Goal: Task Accomplishment & Management: Complete application form

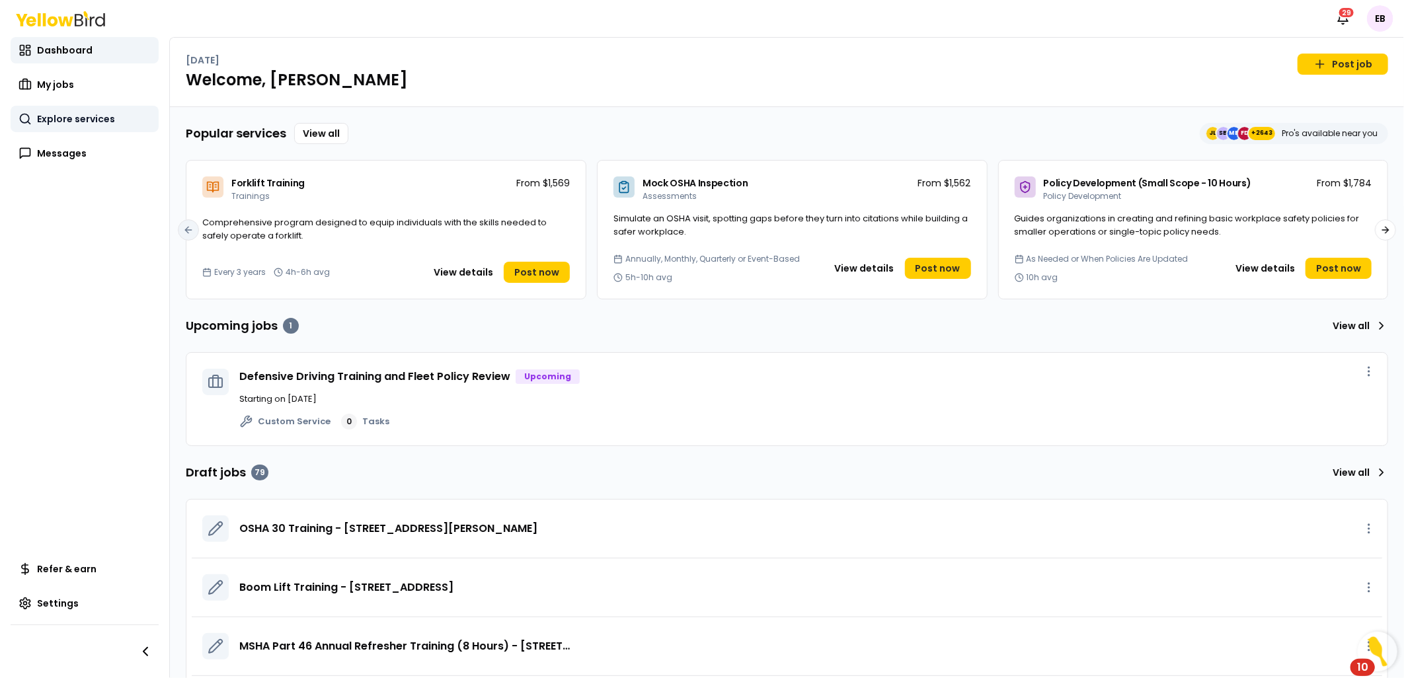
drag, startPoint x: 111, startPoint y: 137, endPoint x: 111, endPoint y: 122, distance: 14.5
click at [111, 137] on div "Dashboard My jobs Explore services Messages" at bounding box center [85, 102] width 148 height 130
click at [110, 108] on link "Explore services" at bounding box center [85, 119] width 148 height 26
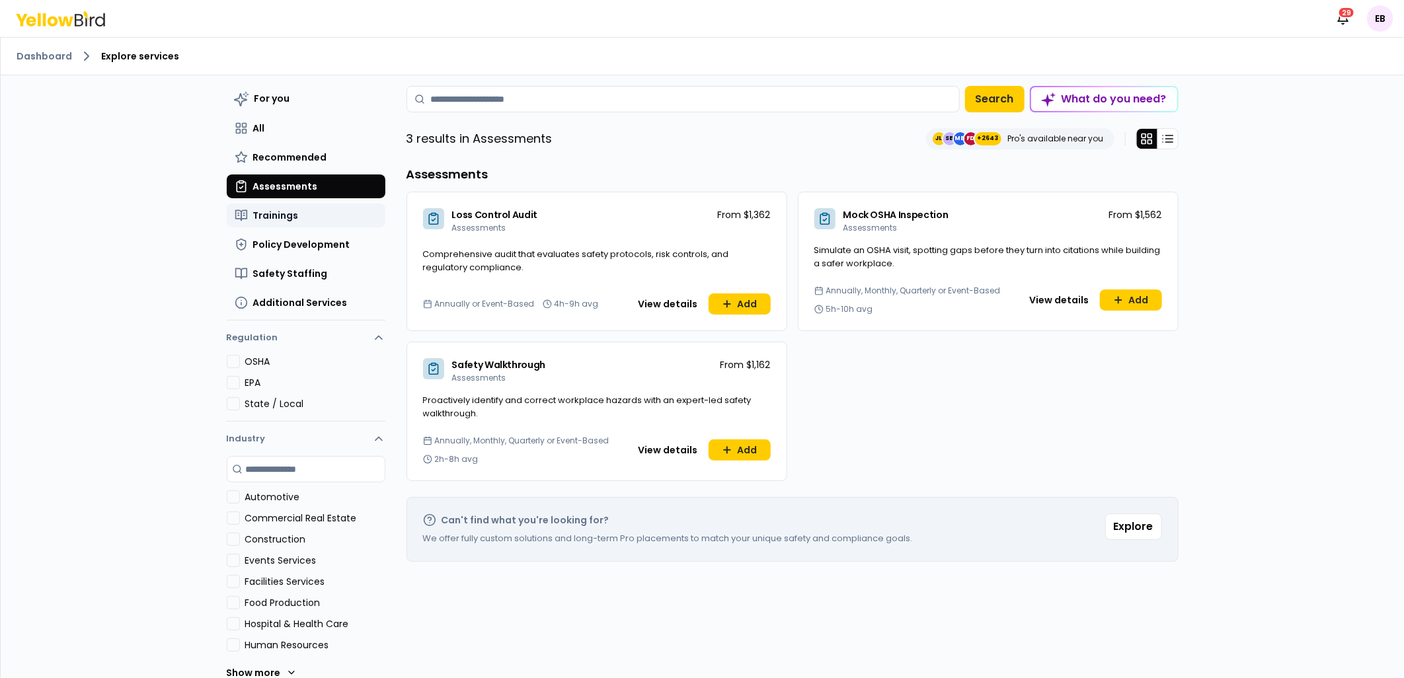
click at [311, 219] on button "Trainings" at bounding box center [306, 216] width 159 height 24
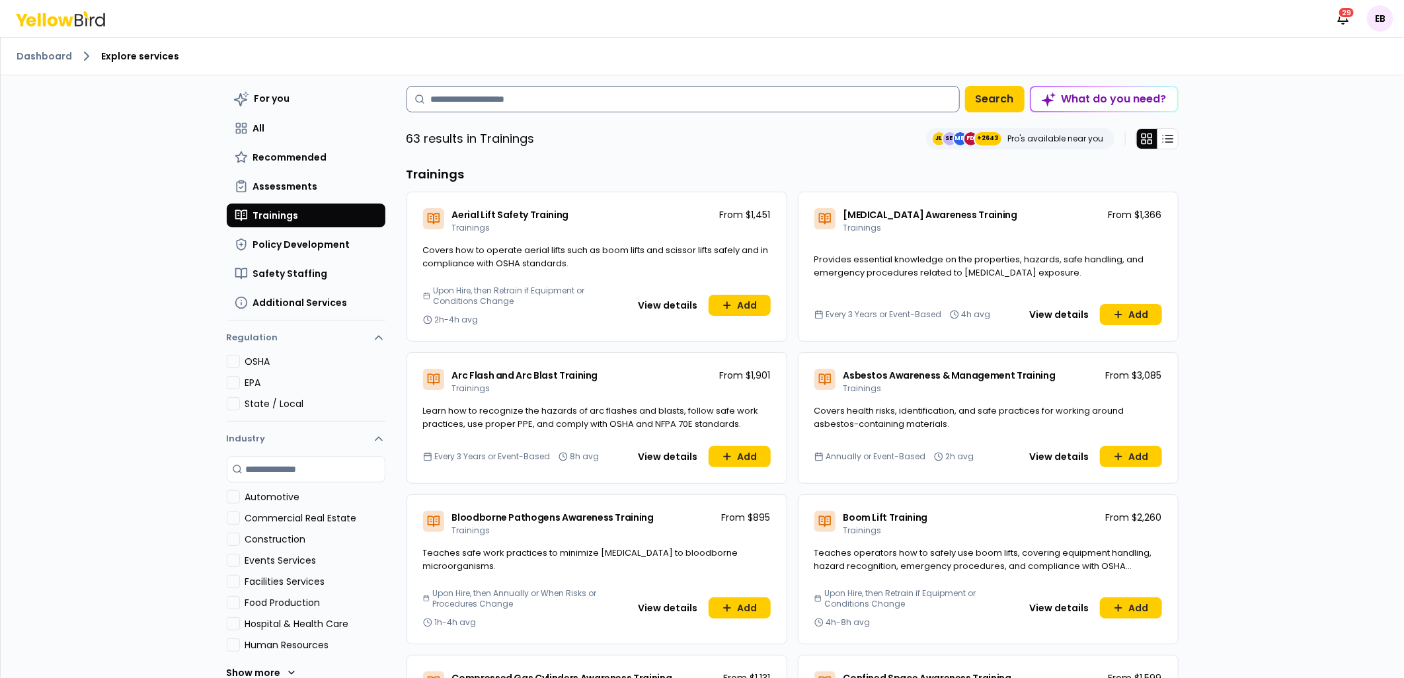
click at [662, 99] on input at bounding box center [683, 99] width 553 height 26
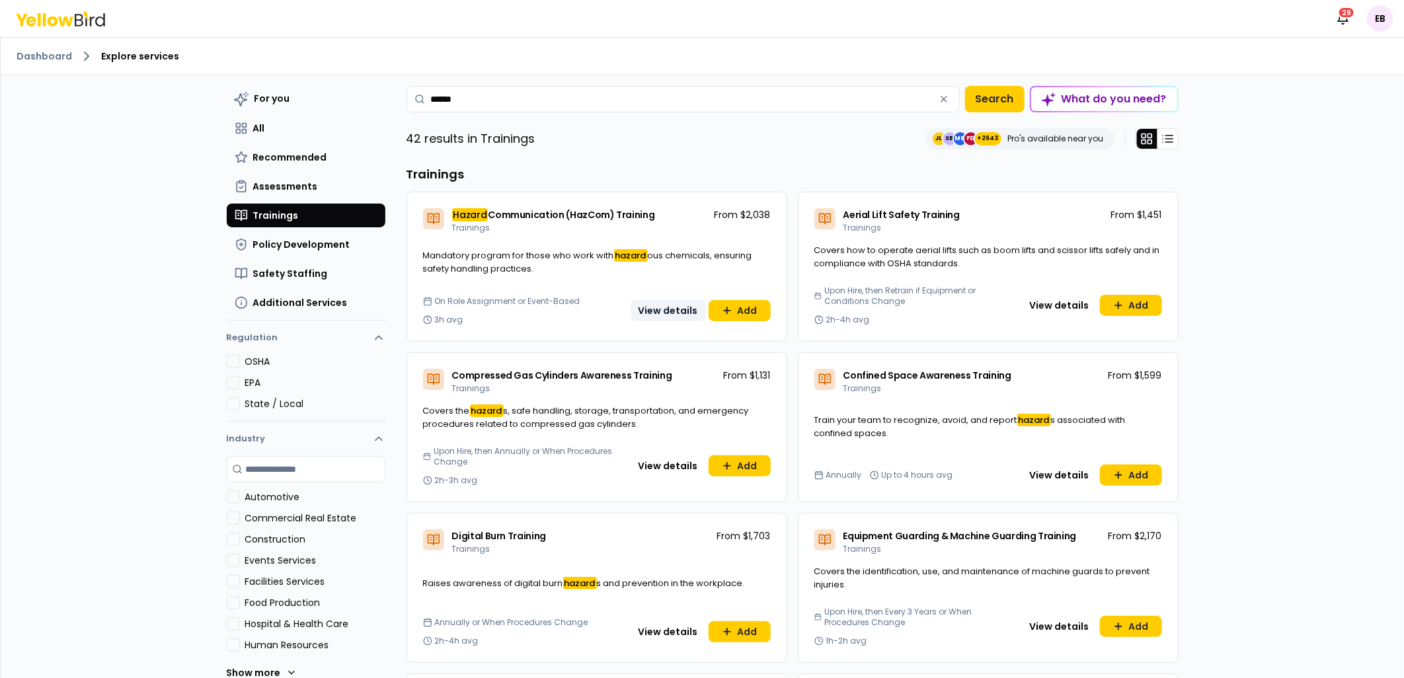
type input "******"
click at [670, 320] on button "View details" at bounding box center [668, 310] width 75 height 21
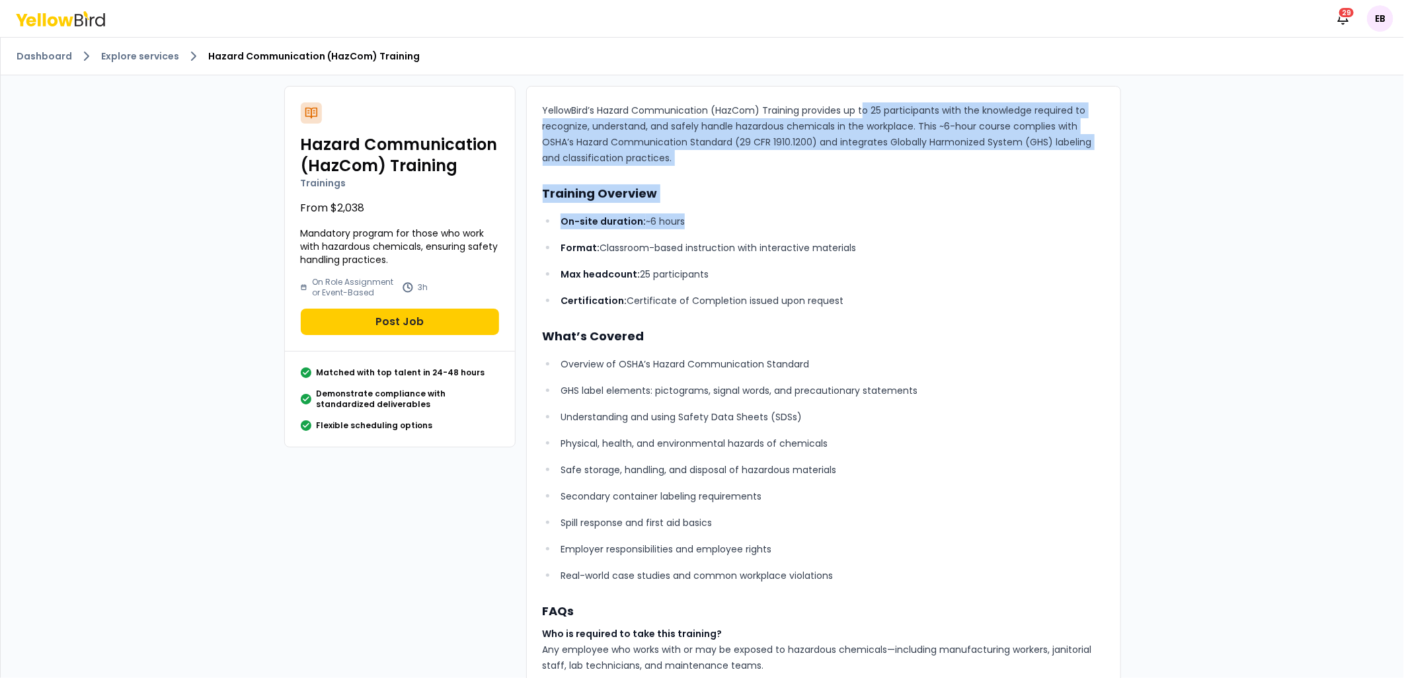
drag, startPoint x: 882, startPoint y: 124, endPoint x: 947, endPoint y: 245, distance: 136.9
click at [947, 245] on div "YellowBird’s Hazard Communication (HazCom) Training provides up to 25 participa…" at bounding box center [824, 543] width 562 height 883
drag, startPoint x: 947, startPoint y: 245, endPoint x: 723, endPoint y: 246, distance: 223.4
click at [724, 243] on p "Format: Classroom-based instruction with interactive materials" at bounding box center [832, 248] width 543 height 16
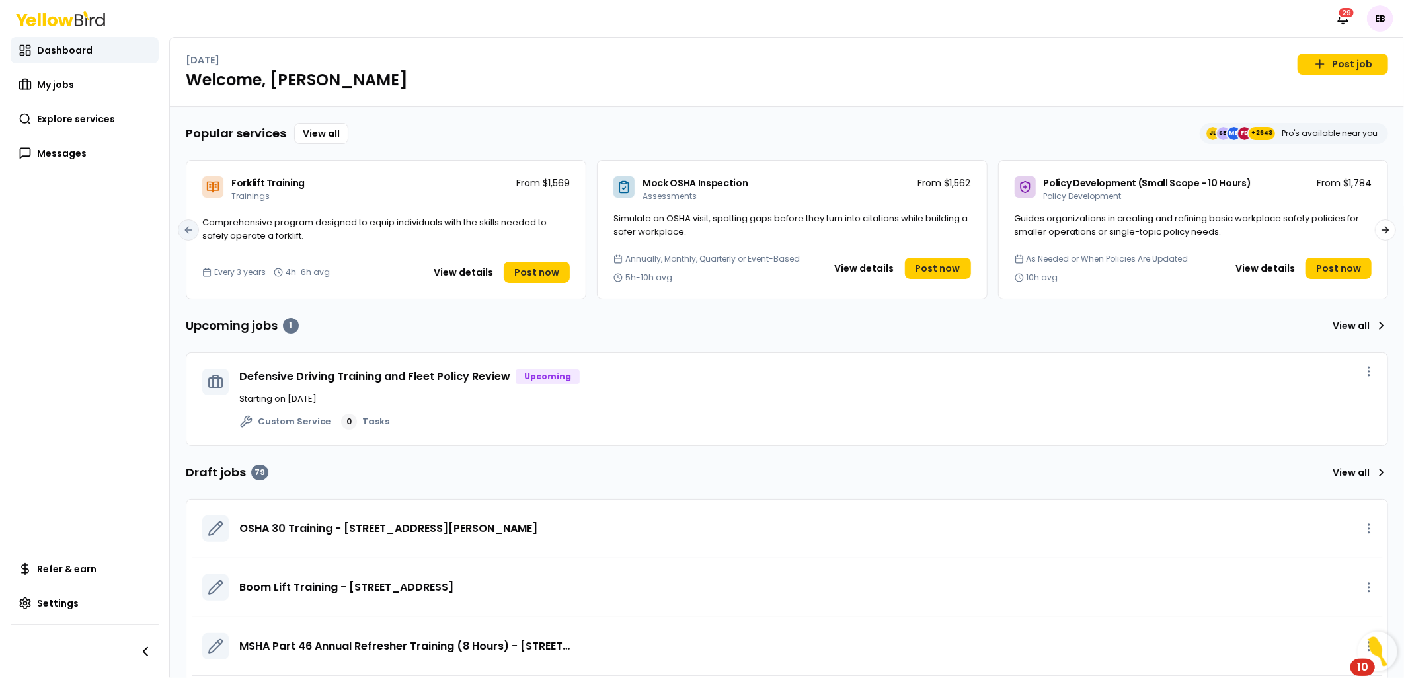
click at [362, 367] on div "Defensive Driving Training and Fleet Policy Review Upcoming Starting on Oct 22 …" at bounding box center [787, 399] width 1190 height 93
click at [366, 371] on link "Defensive Driving Training and Fleet Policy Review" at bounding box center [374, 376] width 271 height 15
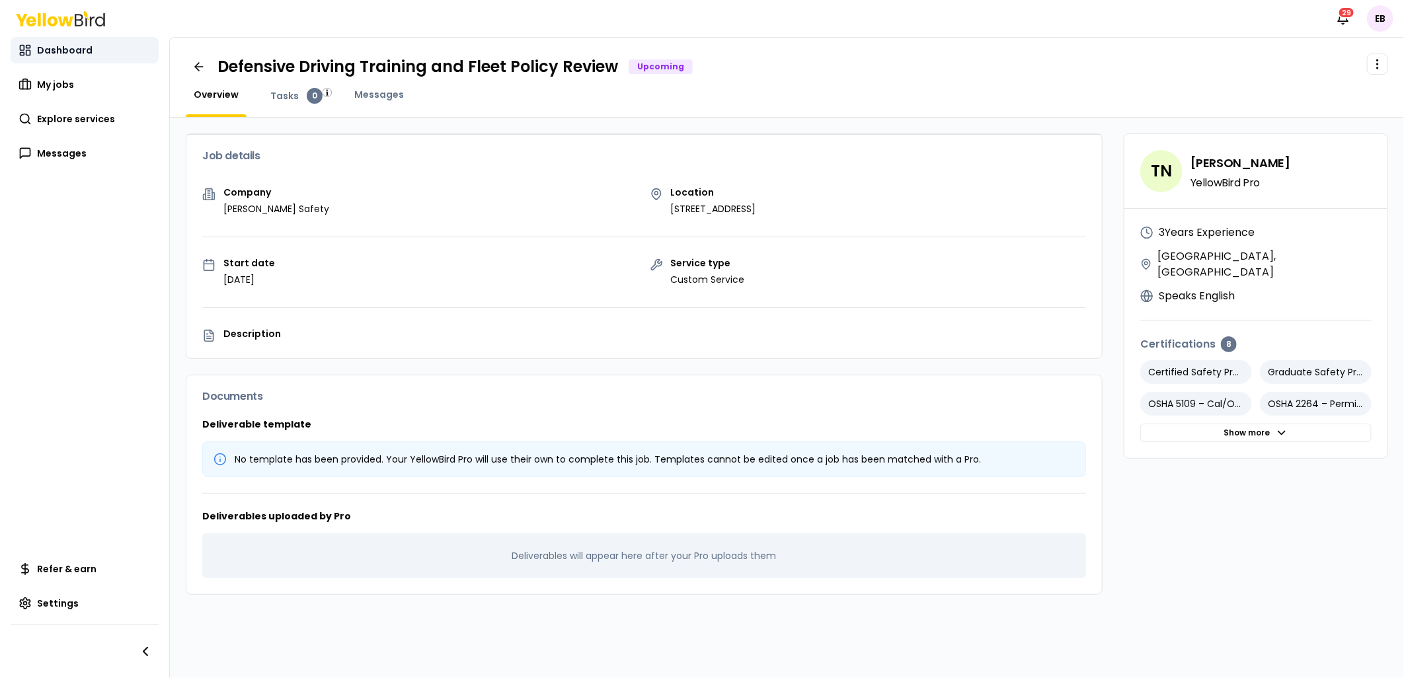
click at [80, 51] on span "Dashboard" at bounding box center [65, 50] width 56 height 13
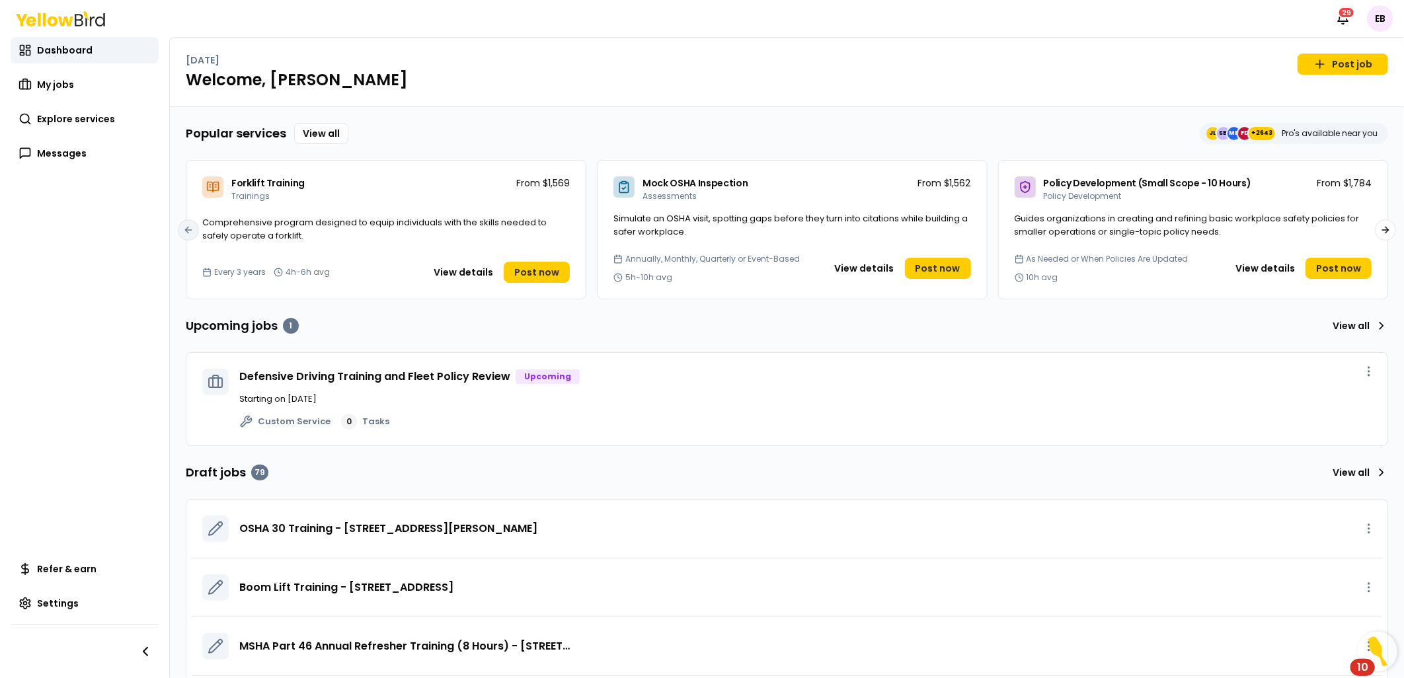
click at [835, 128] on div "Popular services View all JL SB MB FD +2643 Pro's available near you" at bounding box center [787, 133] width 1202 height 21
click at [332, 130] on link "View all" at bounding box center [321, 133] width 54 height 21
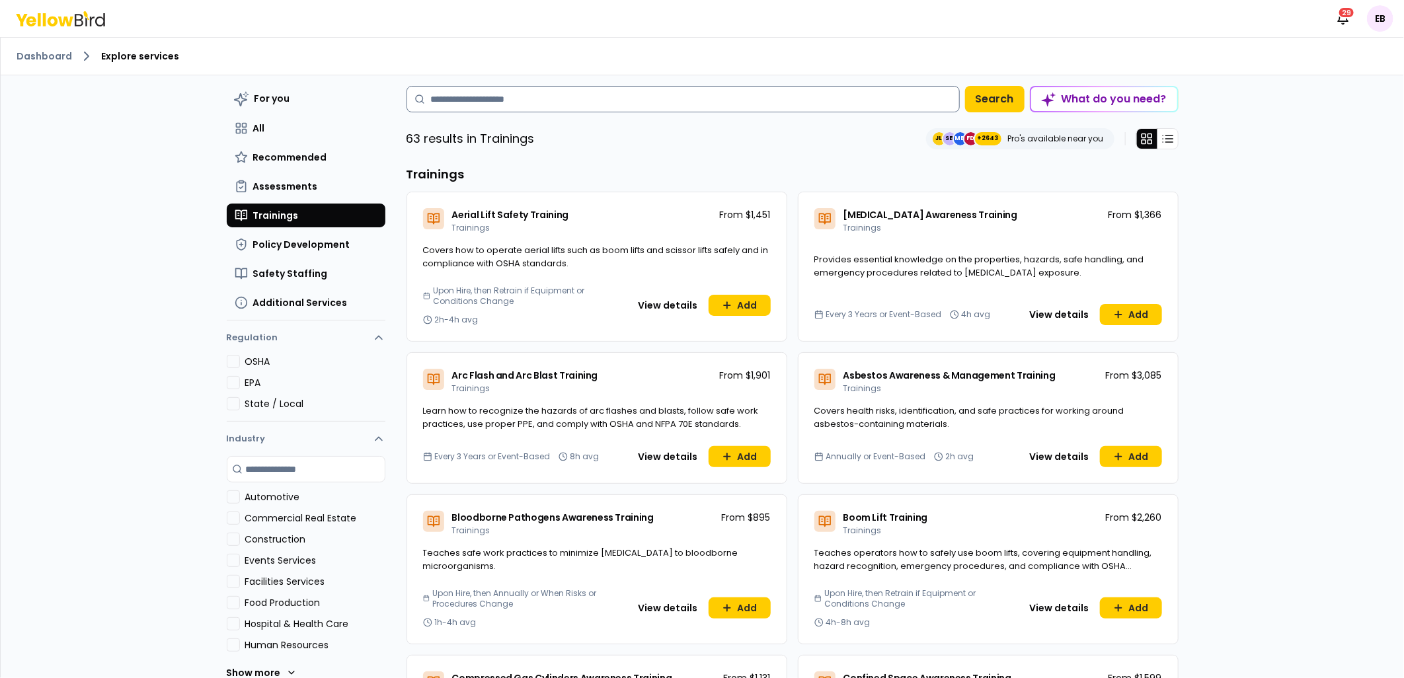
click at [615, 101] on input at bounding box center [683, 99] width 553 height 26
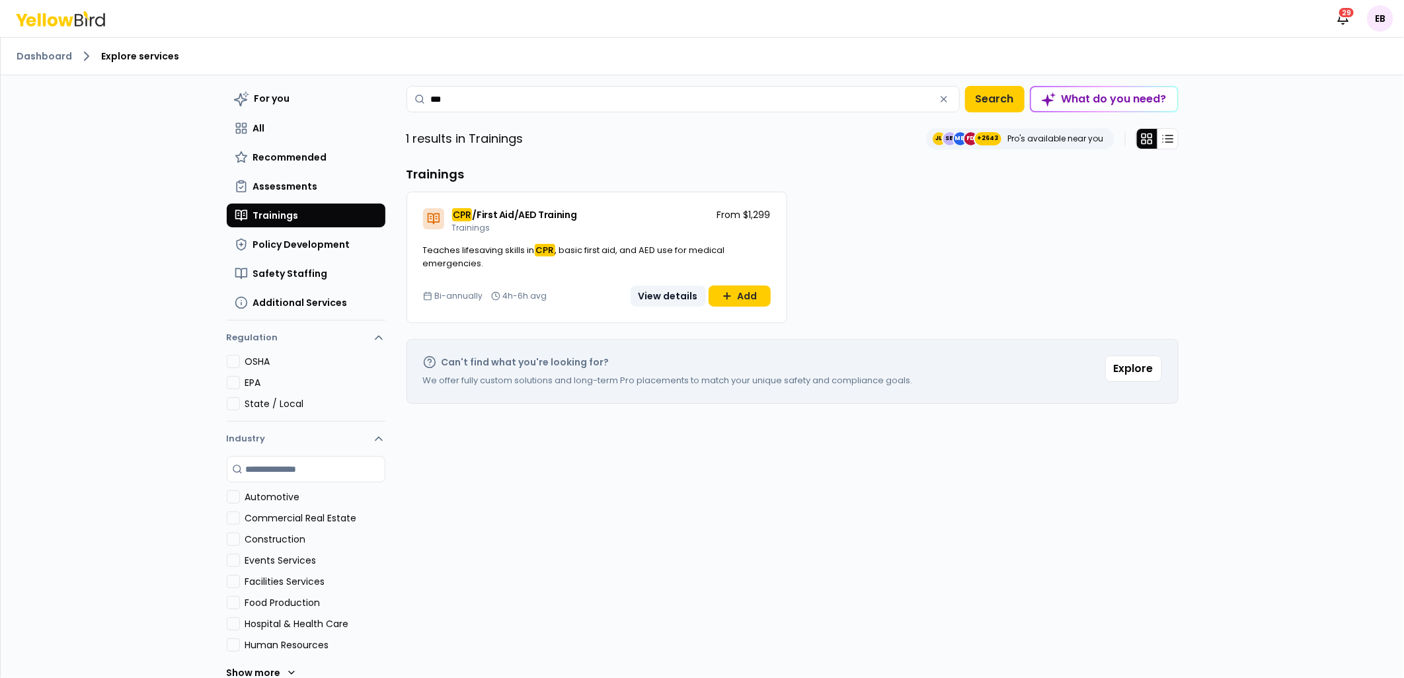
type input "***"
click at [671, 297] on button "View details" at bounding box center [668, 296] width 75 height 21
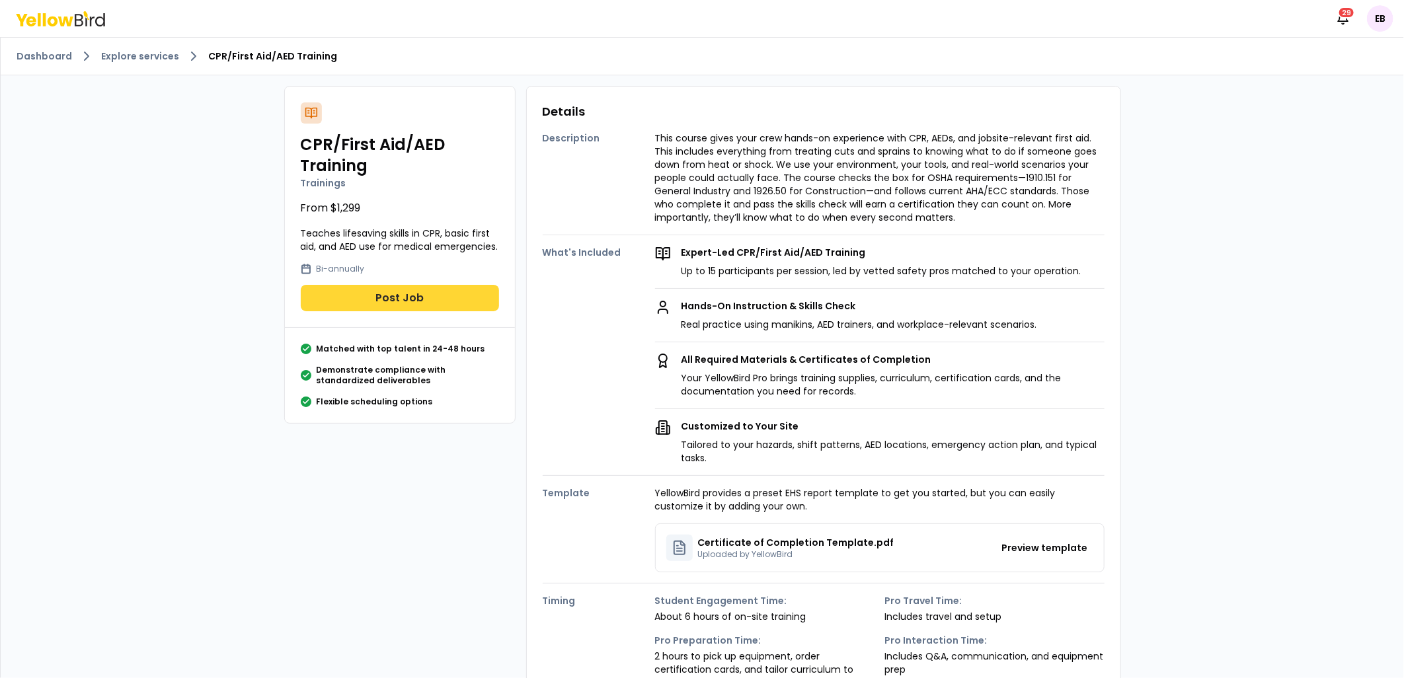
click at [448, 292] on button "Post Job" at bounding box center [400, 298] width 198 height 26
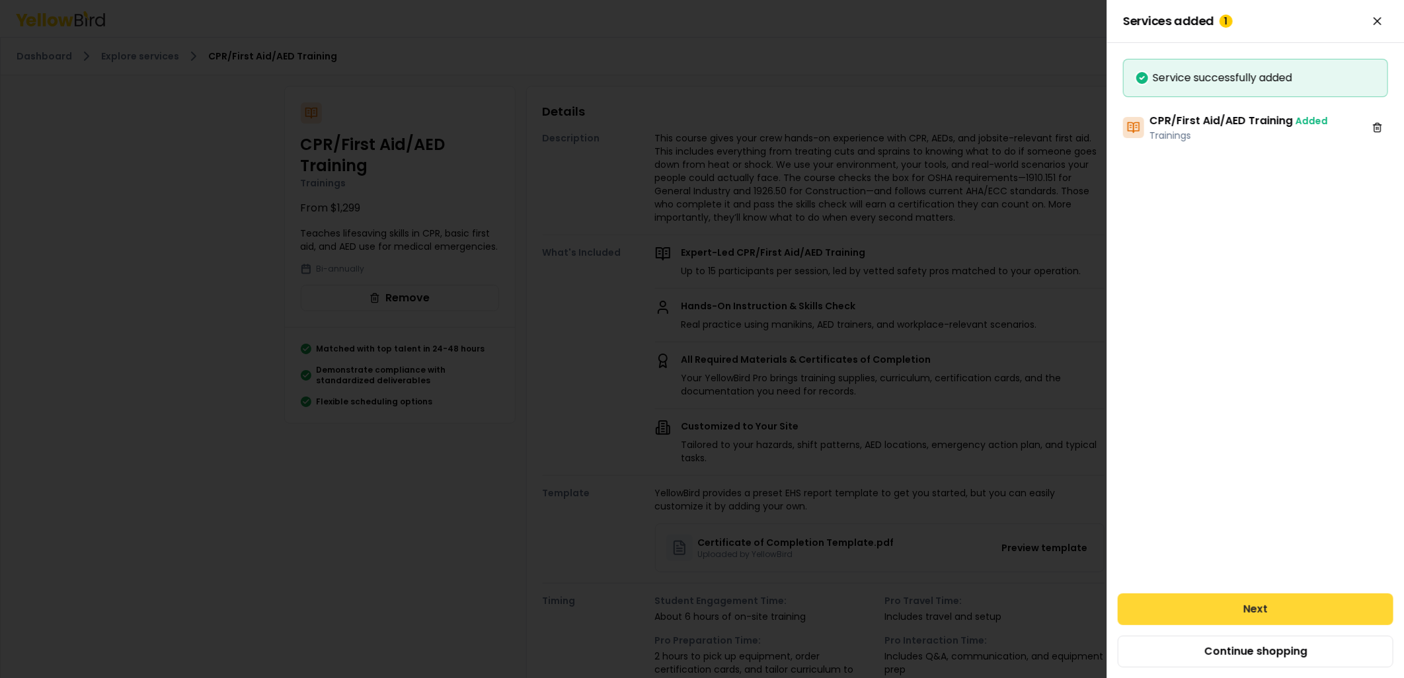
click at [1217, 611] on button "Next" at bounding box center [1256, 610] width 276 height 32
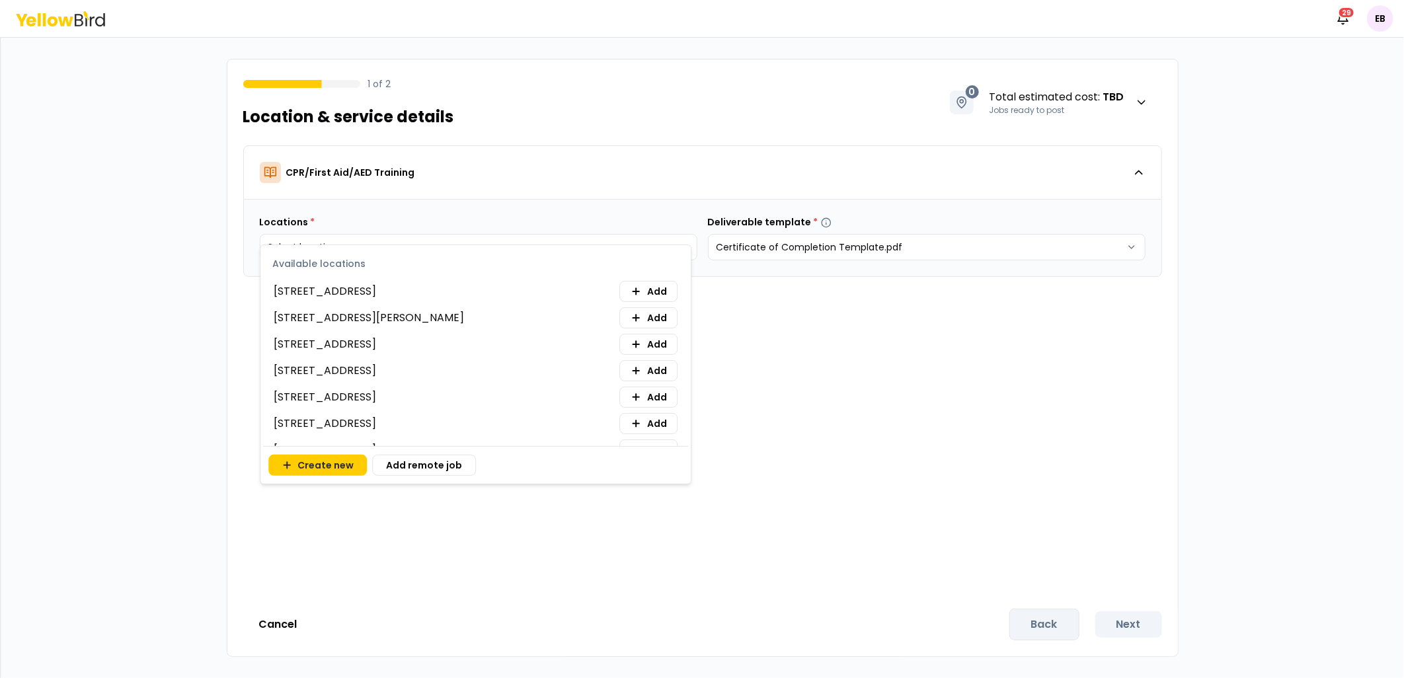
click at [660, 242] on html "Notifications 29 EB 1 of 2 Location & service details 0 Total estimated cost : …" at bounding box center [702, 339] width 1404 height 678
click at [647, 286] on span "Add" at bounding box center [657, 291] width 20 height 13
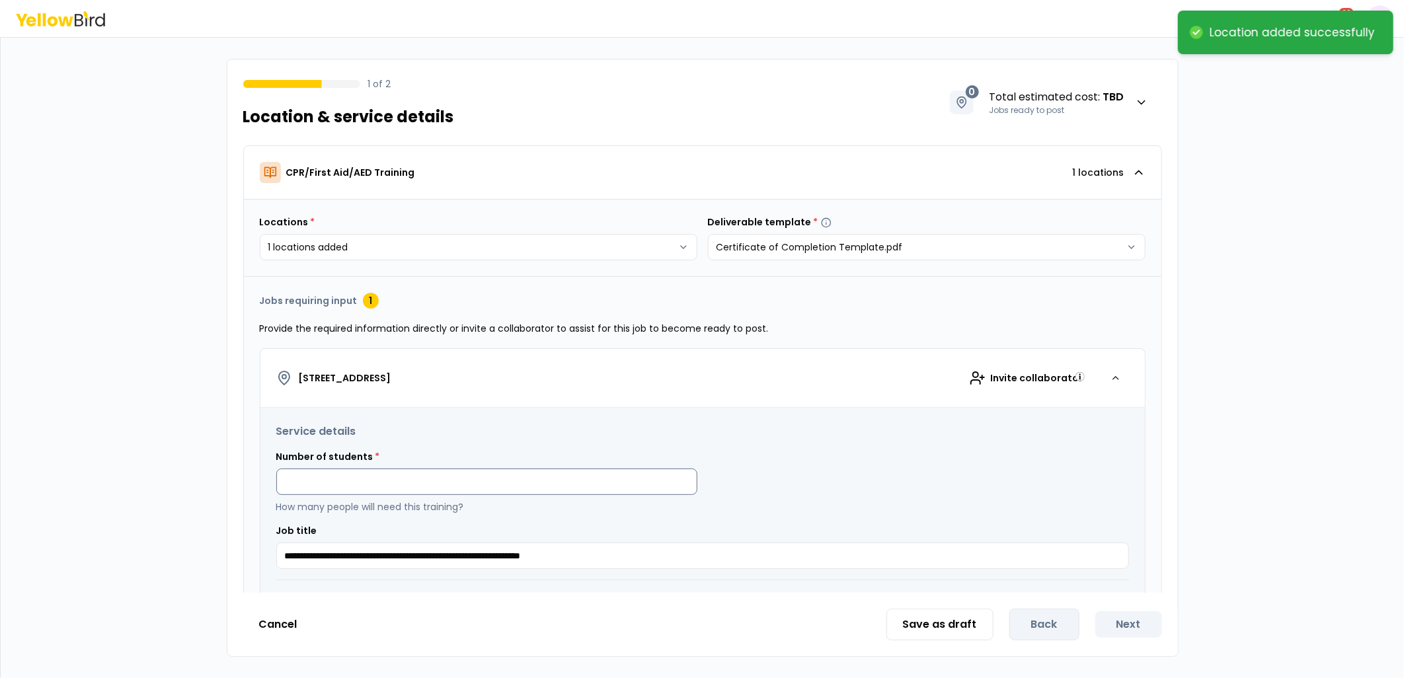
click at [463, 473] on input at bounding box center [486, 482] width 421 height 26
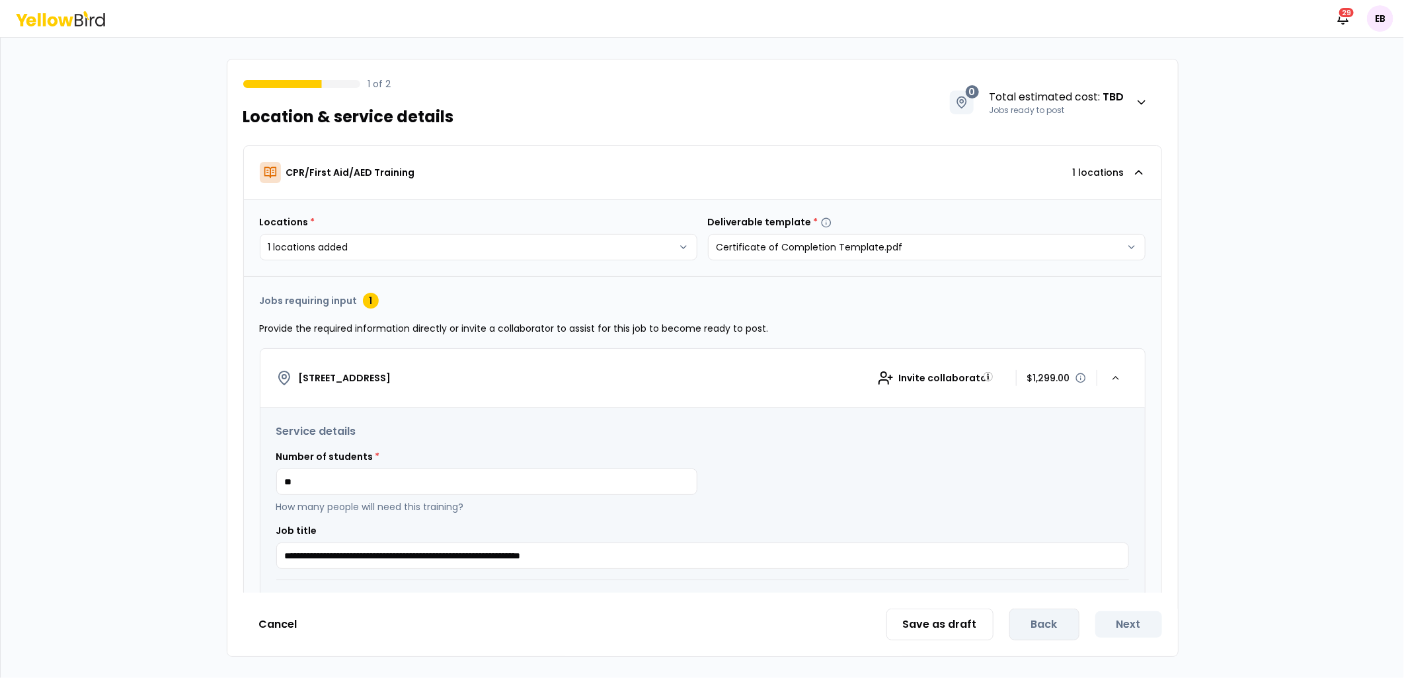
type input "**"
